Goal: Task Accomplishment & Management: Complete application form

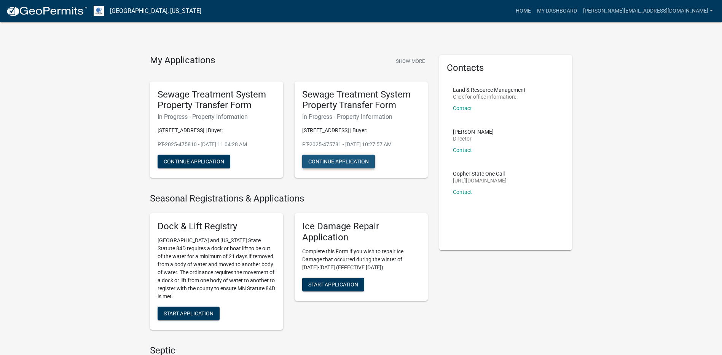
click at [342, 163] on button "Continue Application" at bounding box center [338, 162] width 73 height 14
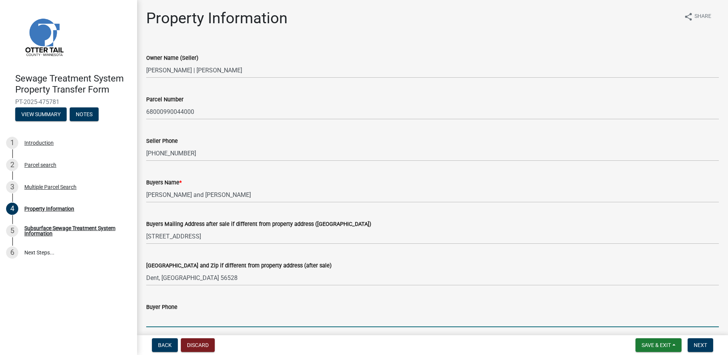
click at [170, 321] on input "Buyer Phone" at bounding box center [432, 320] width 573 height 16
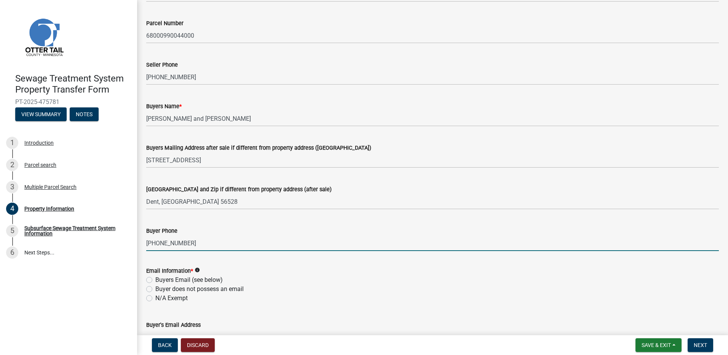
type input "[PHONE_NUMBER]"
click at [155, 279] on label "Buyers Email (see below)" at bounding box center [188, 279] width 67 height 9
click at [155, 279] on input "Buyers Email (see below)" at bounding box center [157, 277] width 5 height 5
radio input "true"
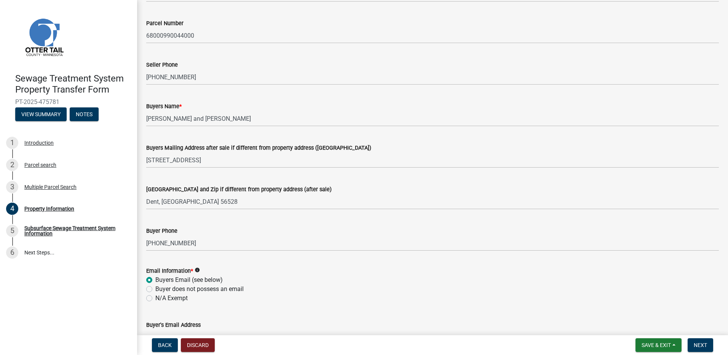
scroll to position [267, 0]
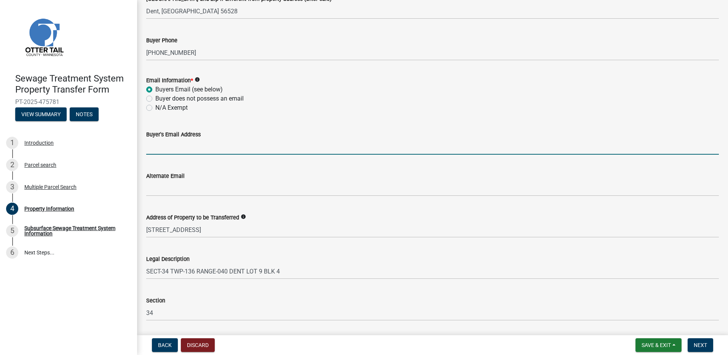
click at [163, 149] on input "Buyer's Email Address" at bounding box center [432, 147] width 573 height 16
type input "[EMAIL_ADDRESS][DOMAIN_NAME]"
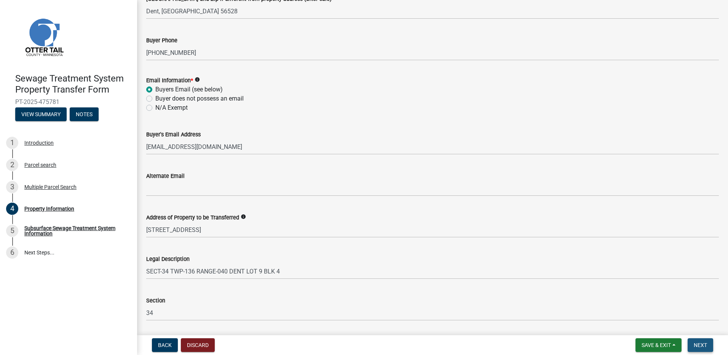
click at [706, 343] on span "Next" at bounding box center [700, 345] width 13 height 6
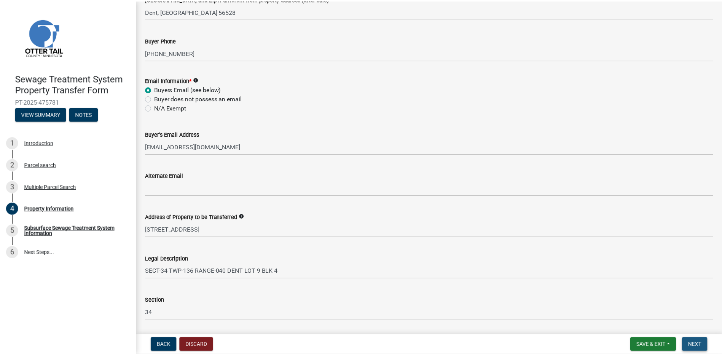
scroll to position [0, 0]
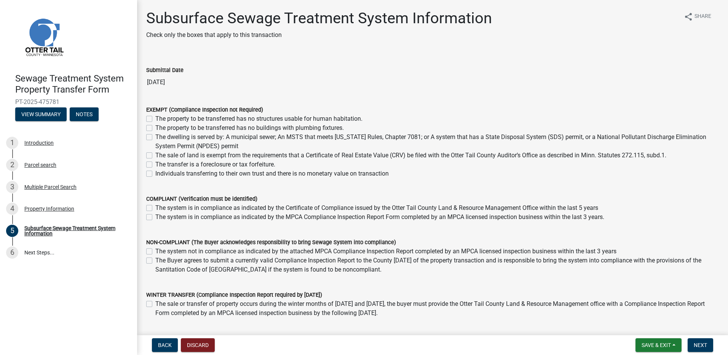
click at [155, 137] on label "The dwelling is served by: A municipal sewer; An MSTS that meets [US_STATE] Rul…" at bounding box center [437, 142] width 564 height 18
click at [155, 137] on input "The dwelling is served by: A municipal sewer; An MSTS that meets [US_STATE] Rul…" at bounding box center [157, 135] width 5 height 5
checkbox input "true"
checkbox input "false"
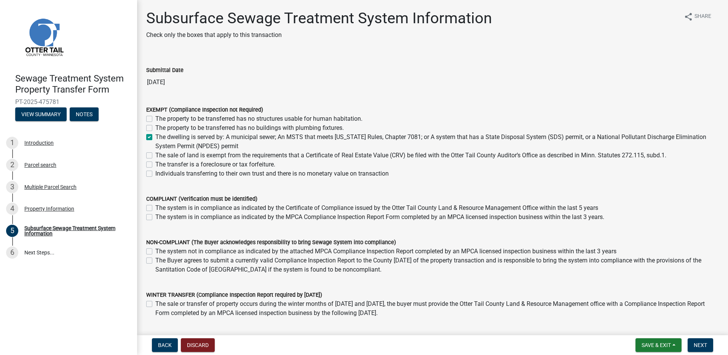
checkbox input "true"
checkbox input "false"
click at [702, 344] on span "Next" at bounding box center [700, 345] width 13 height 6
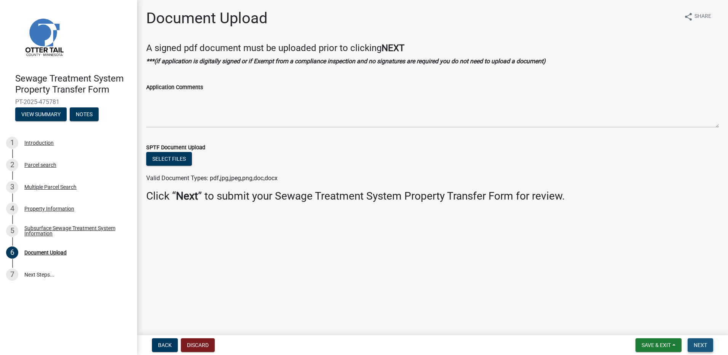
click at [702, 344] on span "Next" at bounding box center [700, 345] width 13 height 6
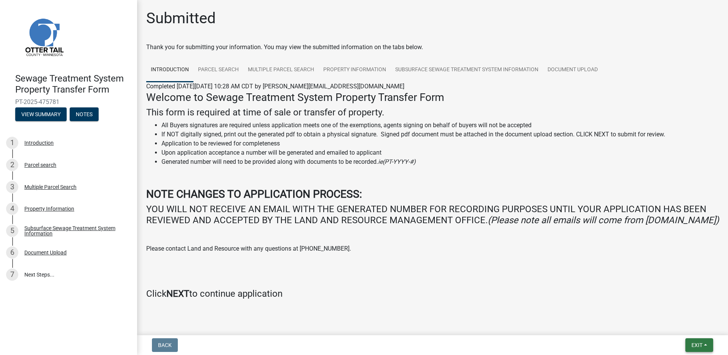
click at [696, 344] on span "Exit" at bounding box center [697, 345] width 11 height 6
click at [686, 326] on button "Save & Exit" at bounding box center [682, 325] width 61 height 18
